Goal: Navigation & Orientation: Find specific page/section

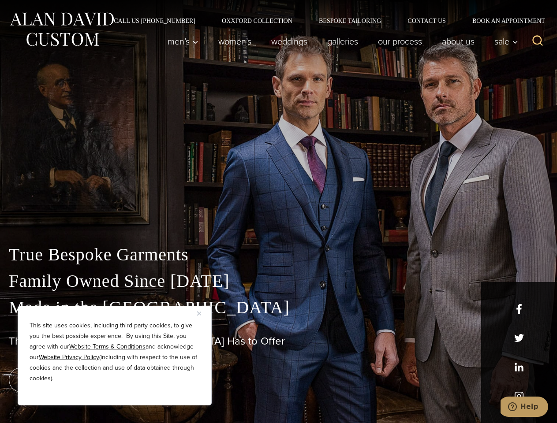
click at [278, 212] on div "True Bespoke Garments Family Owned Since [DATE] Made in [GEOGRAPHIC_DATA] The B…" at bounding box center [278, 310] width 557 height 226
click at [202, 313] on button "Close" at bounding box center [202, 313] width 11 height 11
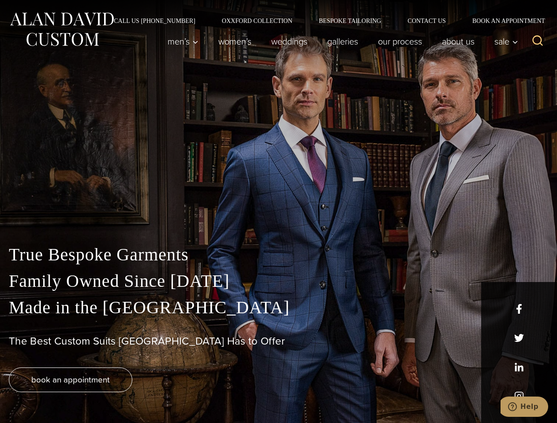
click at [115, 394] on div "True Bespoke Garments Family Owned Since [DATE] Made in [GEOGRAPHIC_DATA] The B…" at bounding box center [278, 332] width 557 height 182
click at [537, 41] on icon "Search" at bounding box center [537, 40] width 13 height 13
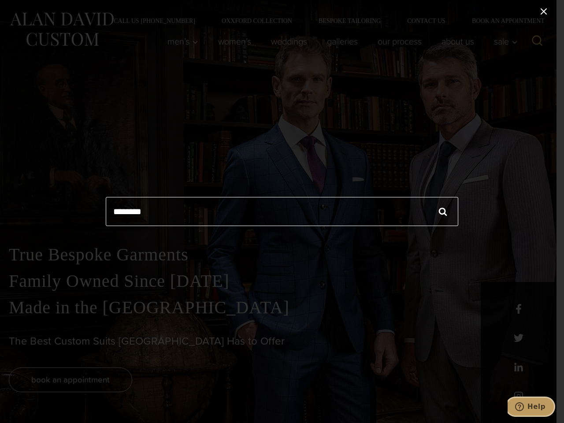
click at [524, 407] on icon "Help" at bounding box center [519, 406] width 9 height 9
